Goal: Entertainment & Leisure: Consume media (video, audio)

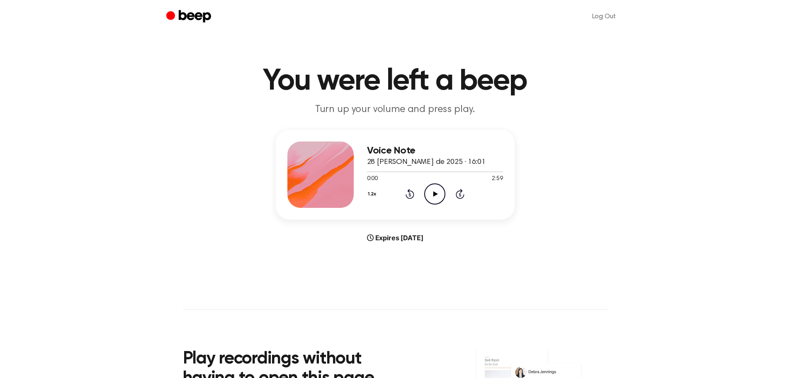
click at [429, 192] on icon "Play Audio" at bounding box center [434, 193] width 21 height 21
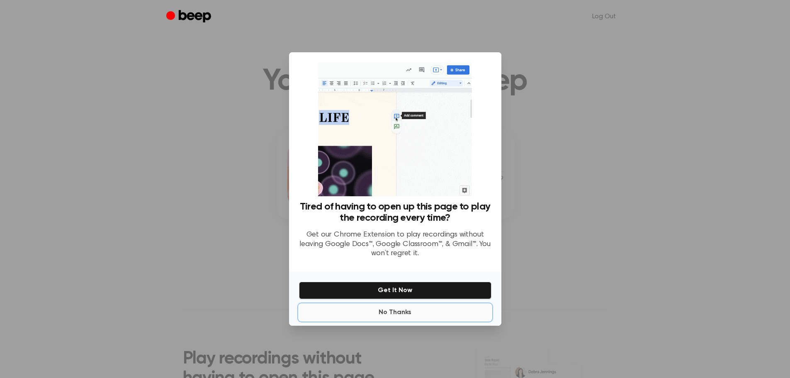
click at [393, 314] on button "No Thanks" at bounding box center [395, 312] width 192 height 17
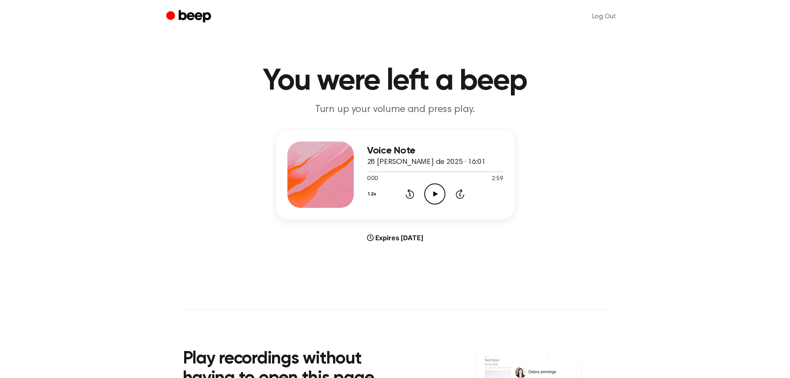
click at [431, 189] on icon "Play Audio" at bounding box center [434, 193] width 21 height 21
click at [370, 193] on button "1.2x" at bounding box center [373, 194] width 12 height 14
click at [385, 276] on span "1.5x" at bounding box center [380, 274] width 10 height 9
click at [435, 189] on icon "Pause Audio" at bounding box center [434, 193] width 21 height 21
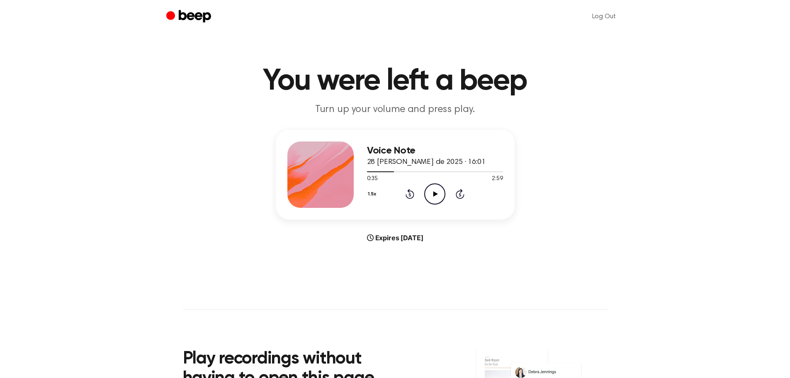
click at [434, 196] on icon "Play Audio" at bounding box center [434, 193] width 21 height 21
click at [374, 191] on button "1.5x" at bounding box center [373, 194] width 12 height 14
click at [379, 287] on span "2.0x" at bounding box center [380, 287] width 10 height 9
click at [373, 191] on button "2.0x" at bounding box center [374, 194] width 14 height 14
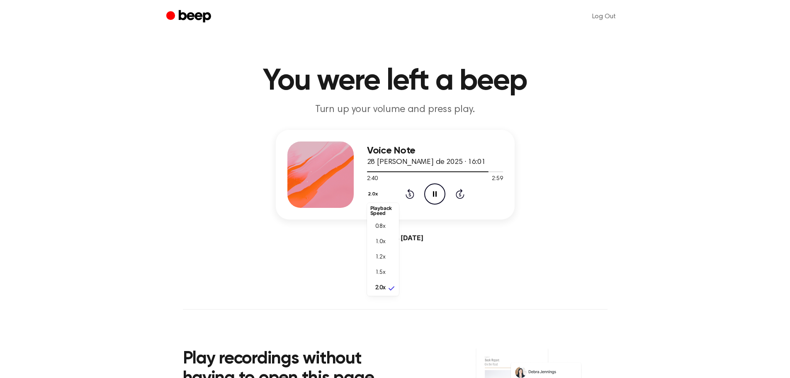
click at [465, 283] on main "You were left a beep Turn up your volume and press play. Voice Note 28 de agost…" at bounding box center [395, 247] width 790 height 495
click at [428, 196] on icon "Play Audio" at bounding box center [434, 193] width 21 height 21
click at [461, 194] on icon "Skip 5 seconds" at bounding box center [459, 193] width 9 height 11
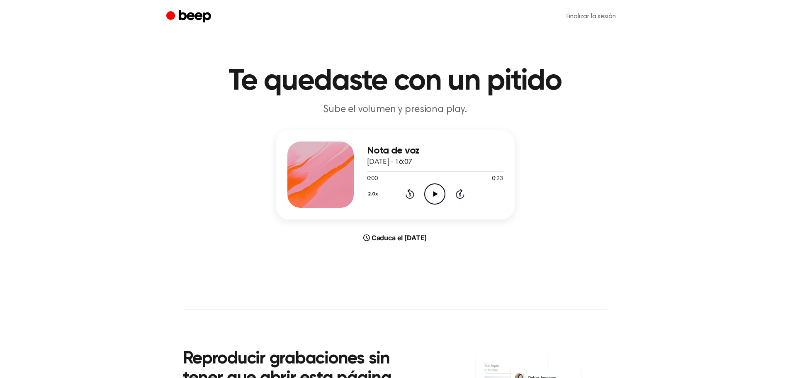
click at [434, 192] on icon at bounding box center [435, 193] width 5 height 5
click at [373, 189] on button "2.0x" at bounding box center [374, 194] width 14 height 14
click at [385, 239] on font "1.0x" at bounding box center [380, 242] width 10 height 6
